Goal: Task Accomplishment & Management: Complete application form

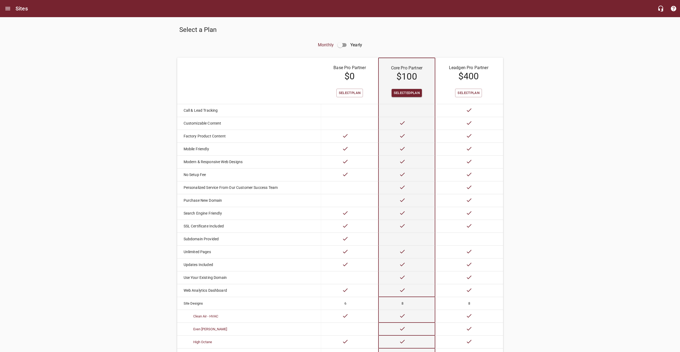
click at [341, 47] on input "checkbox" at bounding box center [340, 45] width 13 height 13
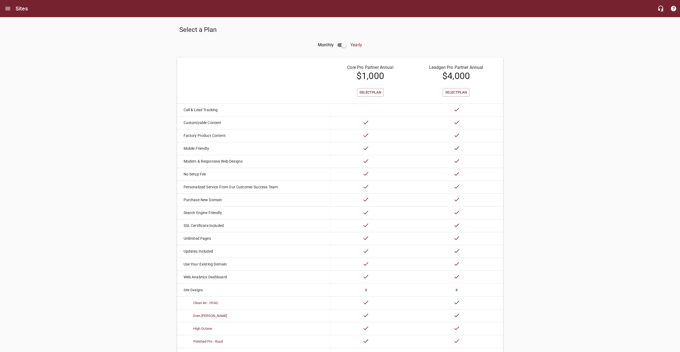
click at [344, 47] on input "checkbox" at bounding box center [343, 45] width 13 height 13
checkbox input "false"
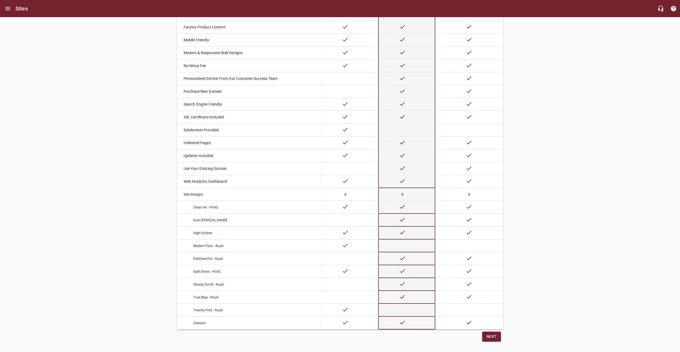
scroll to position [118, 0]
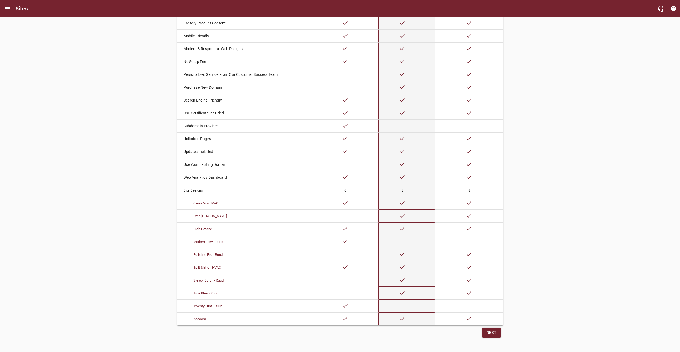
click at [677, 45] on div "Select a Plan Monthly Yearly Base Pro Partner $ 0 Core Pro Partner $ 100 Leadge…" at bounding box center [340, 123] width 680 height 438
click at [497, 331] on button "Next" at bounding box center [491, 333] width 19 height 10
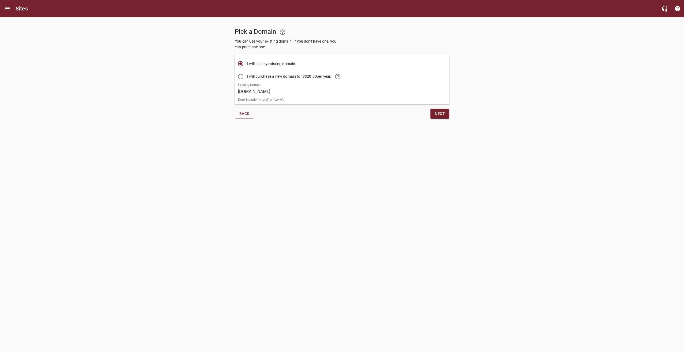
click at [286, 87] on div "Existing Domain [DOMAIN_NAME] Don't include "http(s)" or "www"." at bounding box center [342, 92] width 208 height 18
click at [439, 116] on span "Next" at bounding box center [440, 113] width 10 height 7
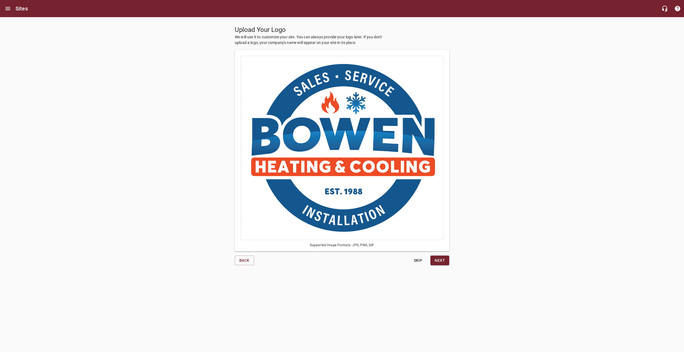
click at [441, 261] on span "Next" at bounding box center [440, 260] width 10 height 7
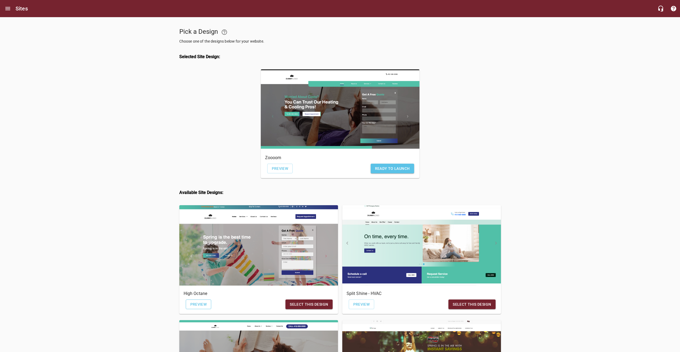
click at [202, 309] on link "Preview" at bounding box center [199, 305] width 26 height 10
click at [277, 171] on span "Preview" at bounding box center [280, 168] width 17 height 7
click at [196, 304] on span "Preview" at bounding box center [198, 304] width 17 height 7
click at [275, 170] on span "Preview" at bounding box center [280, 168] width 17 height 7
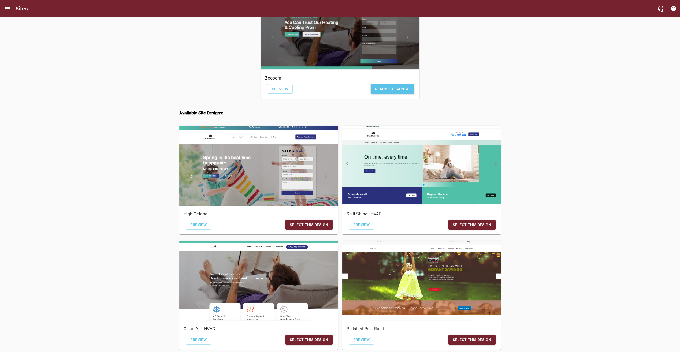
scroll to position [134, 0]
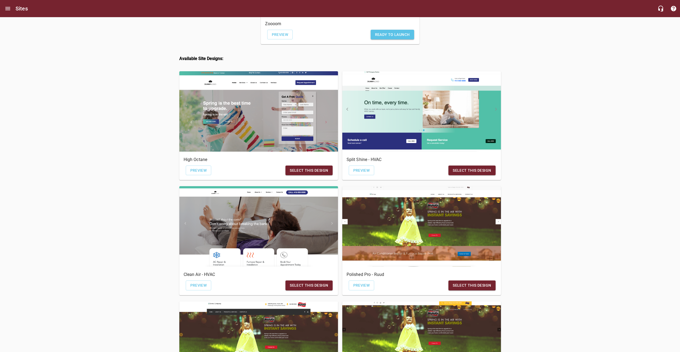
click at [386, 38] on span "Ready to Launch" at bounding box center [392, 34] width 35 height 7
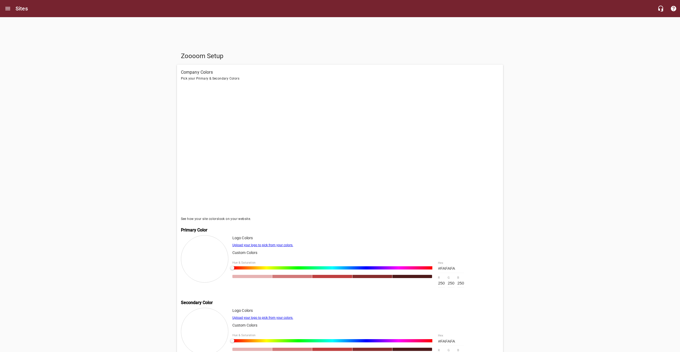
click at [260, 270] on div at bounding box center [332, 267] width 200 height 3
drag, startPoint x: 260, startPoint y: 269, endPoint x: 193, endPoint y: 270, distance: 66.5
click at [193, 270] on div "Logo Colors Upload your logo to pick from your colors. Custom Colors Hue & Satu…" at bounding box center [340, 264] width 318 height 59
drag, startPoint x: 193, startPoint y: 270, endPoint x: 156, endPoint y: 265, distance: 37.4
click at [139, 265] on div "Zoooom Setup Company Colors Pick your Primary & Secondary Colors See how your s…" at bounding box center [340, 220] width 544 height 344
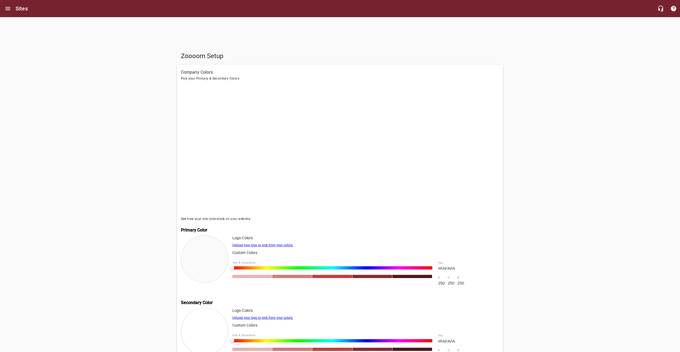
click at [254, 247] on link "Upload your logo to pick from your colors." at bounding box center [262, 245] width 61 height 4
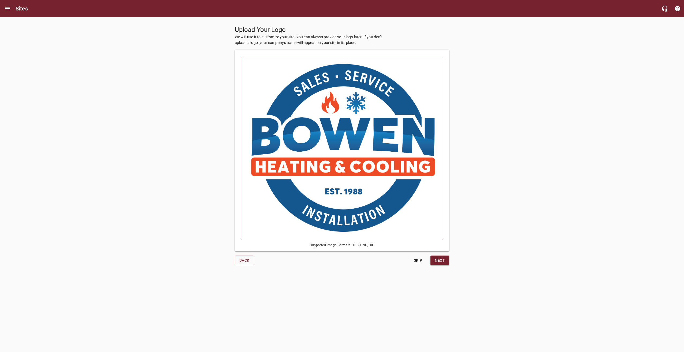
click at [352, 204] on img at bounding box center [342, 148] width 186 height 168
click at [0, 0] on input "file" at bounding box center [0, 0] width 0 height 0
click at [445, 262] on button "Next" at bounding box center [439, 261] width 19 height 10
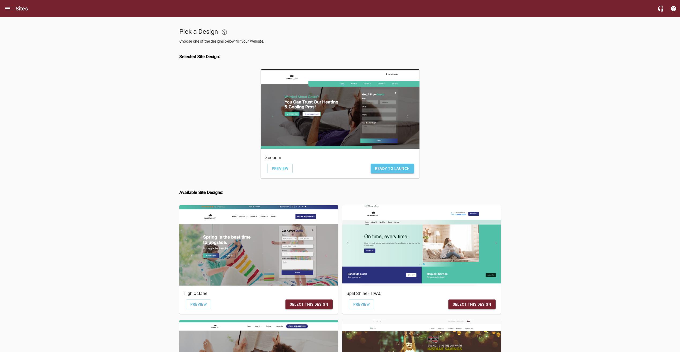
click at [387, 167] on span "Ready to Launch" at bounding box center [392, 168] width 35 height 7
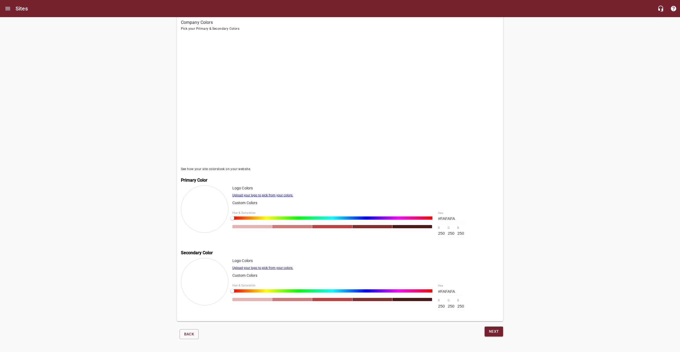
scroll to position [53, 0]
click at [273, 225] on div at bounding box center [292, 226] width 40 height 3
type input "#D27979"
type input "210"
type input "121"
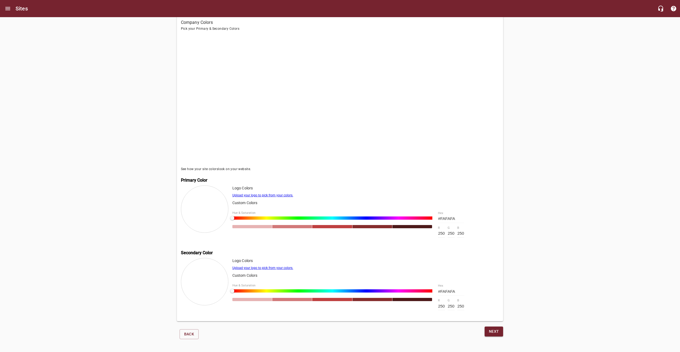
type input "121"
type input "#D2A579"
type input "165"
click at [249, 217] on div at bounding box center [332, 218] width 200 height 3
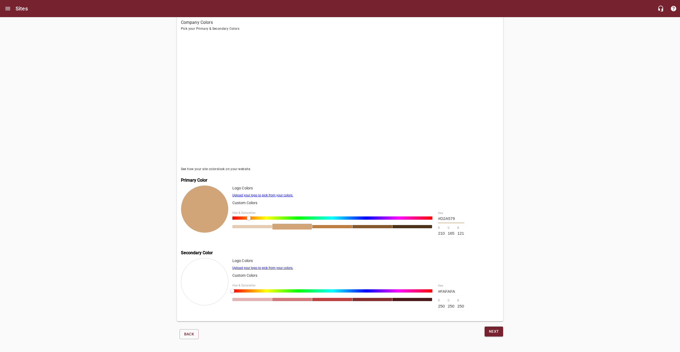
click at [198, 208] on div at bounding box center [204, 208] width 47 height 47
click at [321, 186] on p "Logo Colors" at bounding box center [365, 188] width 267 height 6
click at [277, 289] on div at bounding box center [332, 290] width 200 height 3
click at [240, 289] on div at bounding box center [332, 290] width 200 height 3
drag, startPoint x: 240, startPoint y: 289, endPoint x: 237, endPoint y: 289, distance: 2.7
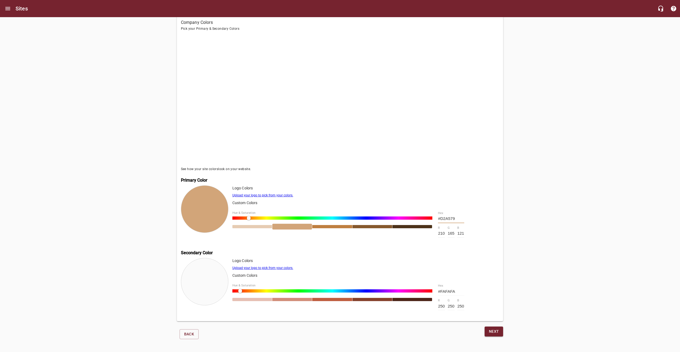
click at [240, 289] on div at bounding box center [240, 291] width 4 height 4
click at [235, 290] on div at bounding box center [332, 290] width 200 height 3
click at [256, 298] on div at bounding box center [252, 299] width 40 height 3
type input "#E6B6B3"
type input "230"
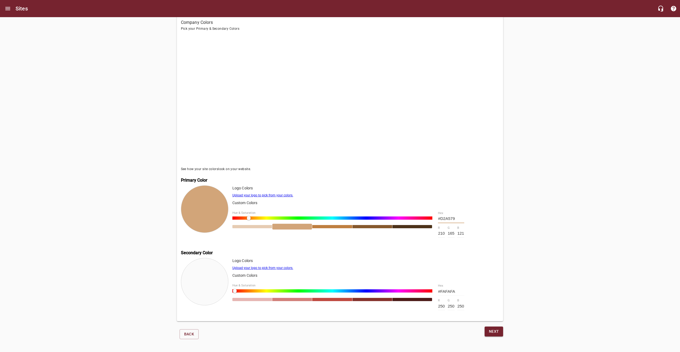
type input "182"
type input "179"
click at [368, 300] on div at bounding box center [372, 299] width 40 height 3
type input "#86322D"
type input "134"
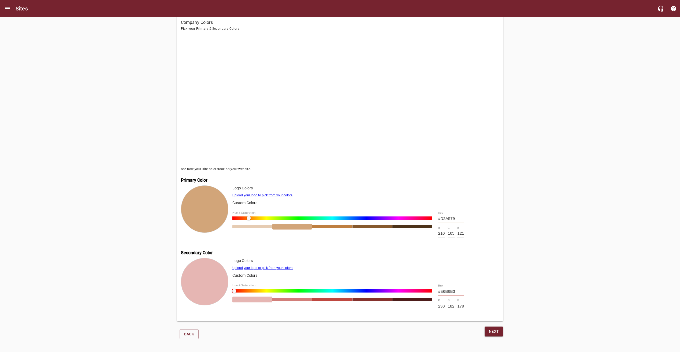
type input "50"
type input "45"
click at [406, 300] on div at bounding box center [412, 299] width 40 height 3
type input "#4D1C19"
type input "77"
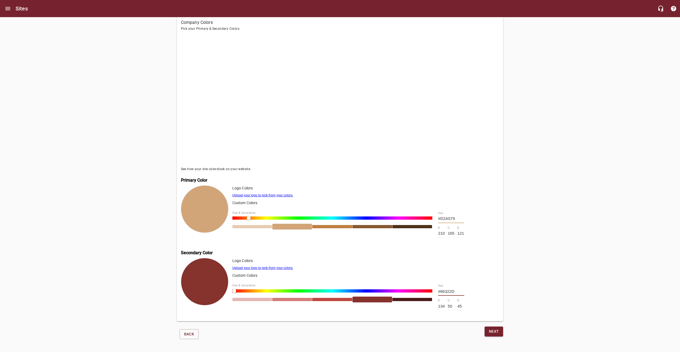
type input "28"
type input "25"
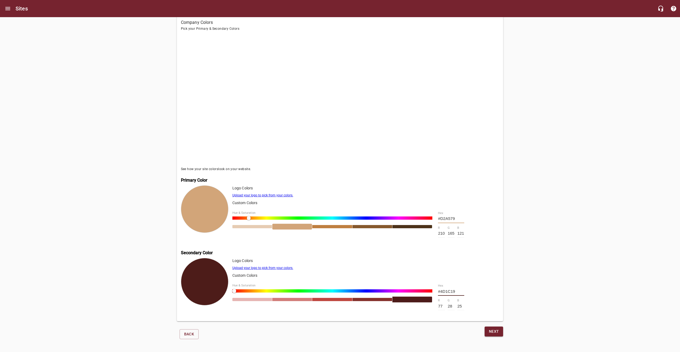
click at [243, 193] on link "Upload your logo to pick from your colors." at bounding box center [262, 195] width 61 height 4
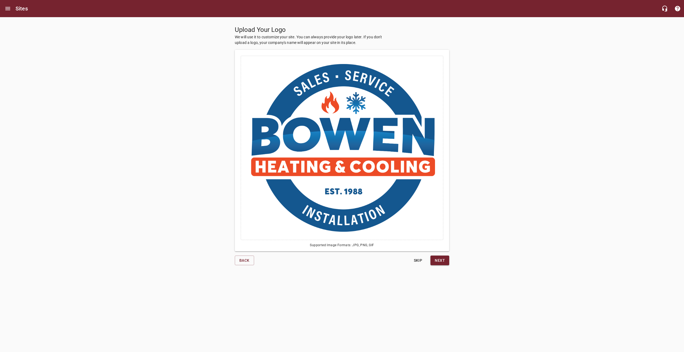
click at [437, 262] on span "Next" at bounding box center [440, 260] width 10 height 7
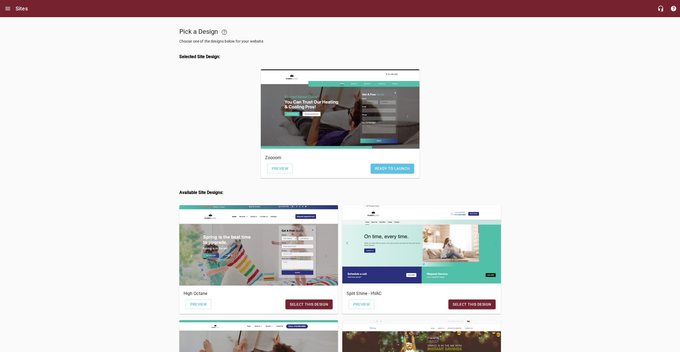
click at [400, 166] on span "Ready to Launch" at bounding box center [392, 168] width 35 height 7
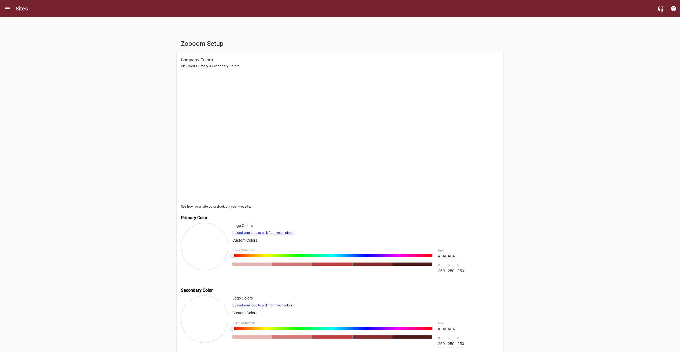
scroll to position [53, 0]
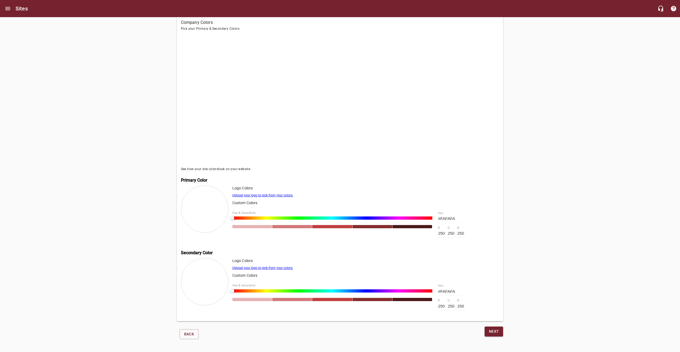
click at [498, 331] on span "Next" at bounding box center [494, 331] width 10 height 7
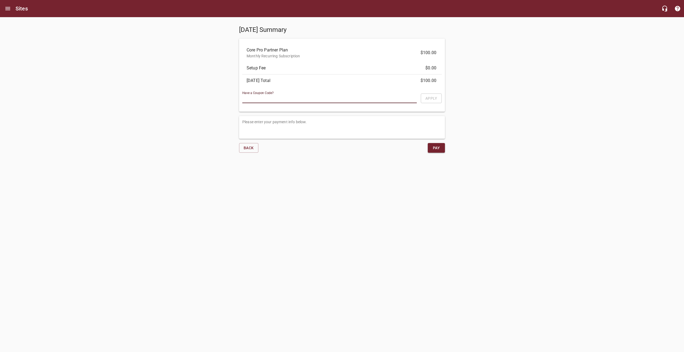
click at [303, 99] on input "text" at bounding box center [329, 99] width 174 height 8
click at [142, 79] on div "[DATE] Summary Core Pro Partner Plan Monthly Recurring Subscription $100.00 Set…" at bounding box center [342, 87] width 684 height 140
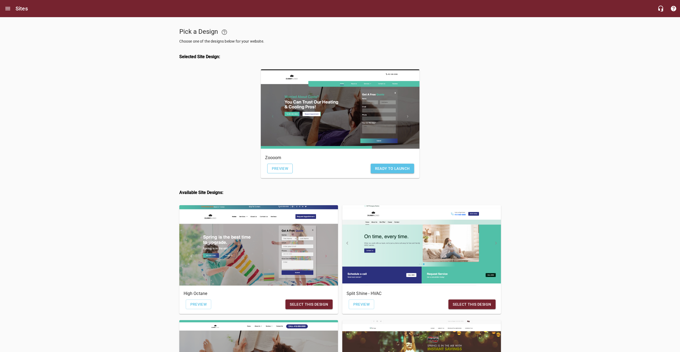
click at [281, 165] on link "Preview" at bounding box center [280, 169] width 26 height 10
